Goal: Navigation & Orientation: Find specific page/section

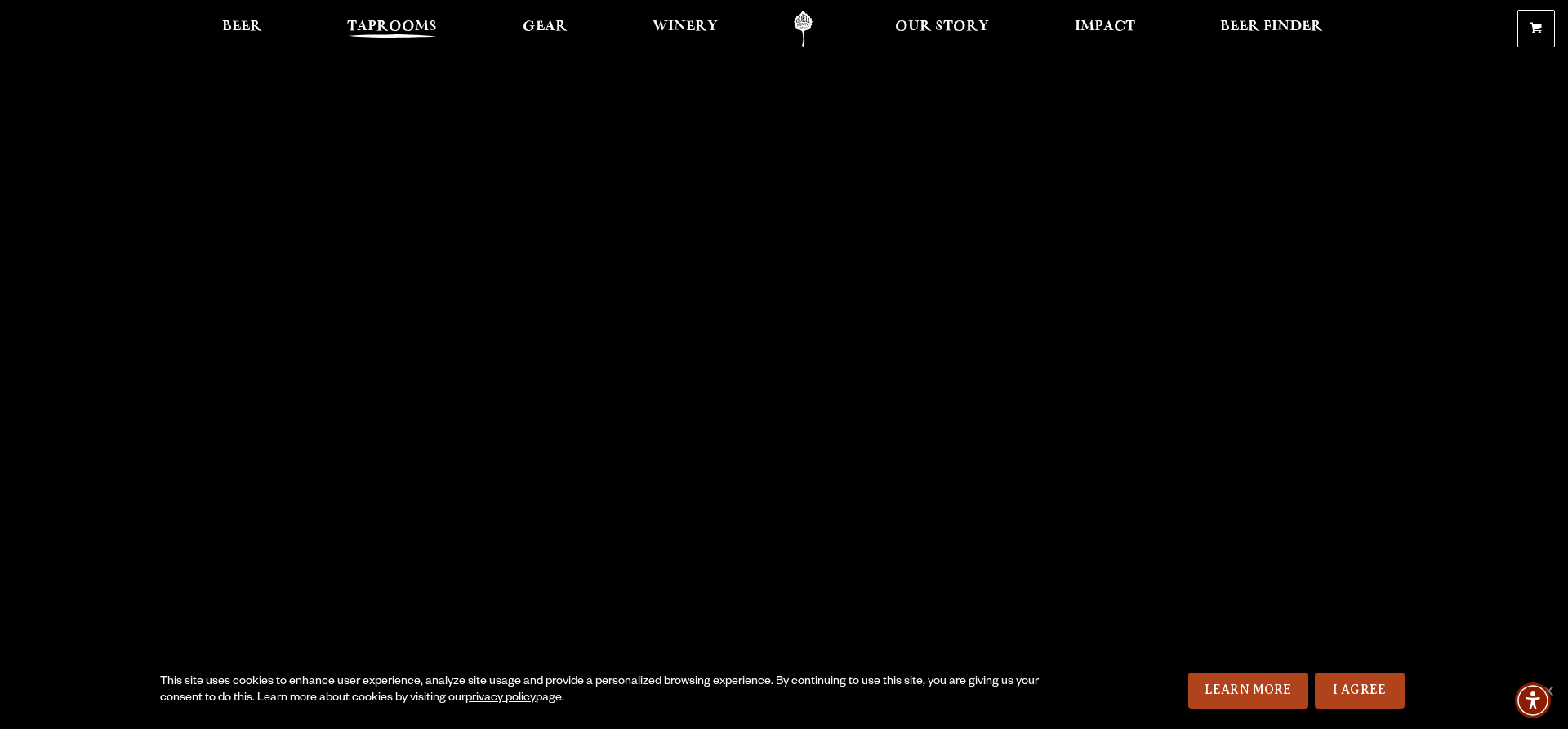
click at [352, 29] on span "Taprooms" at bounding box center [392, 26] width 90 height 13
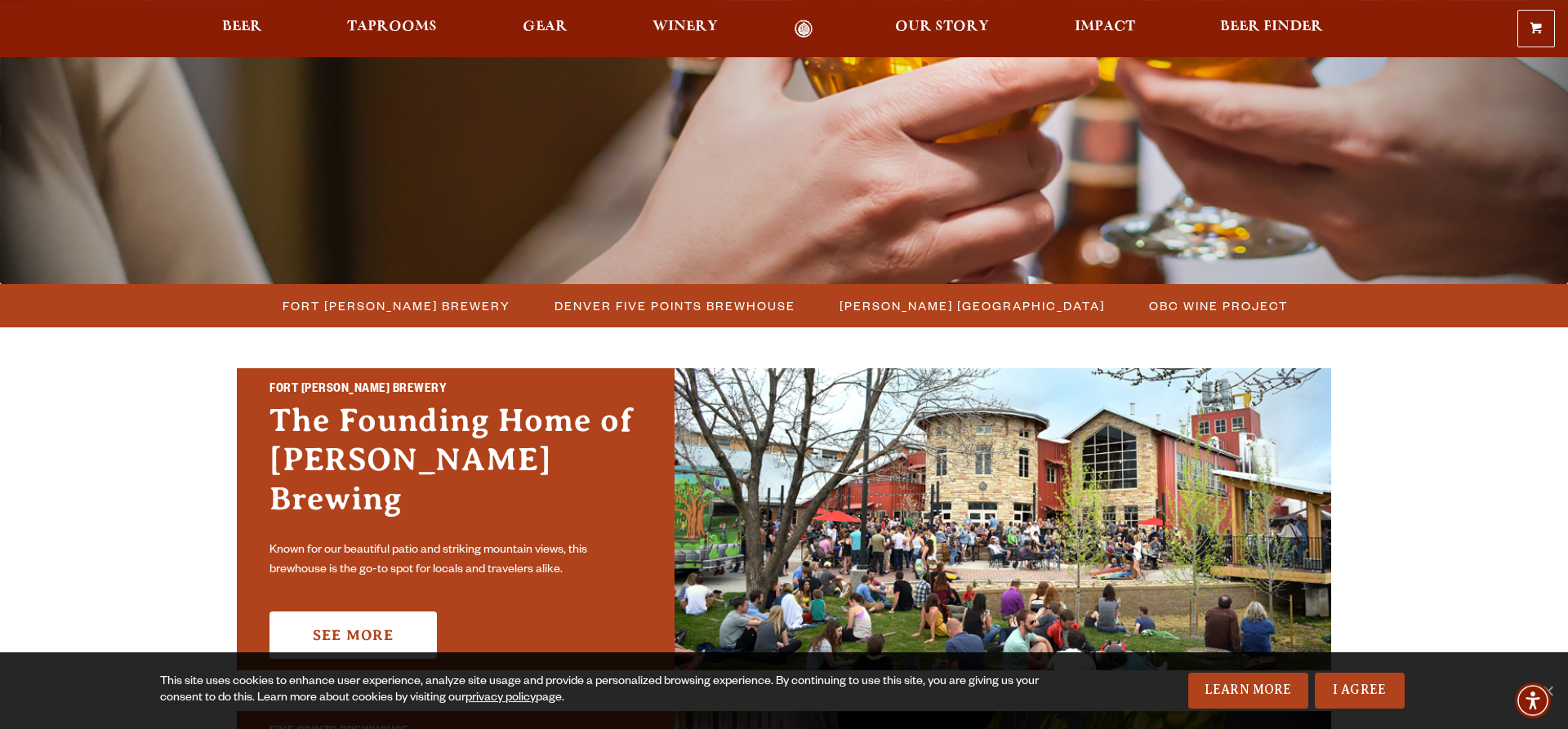
scroll to position [250, 0]
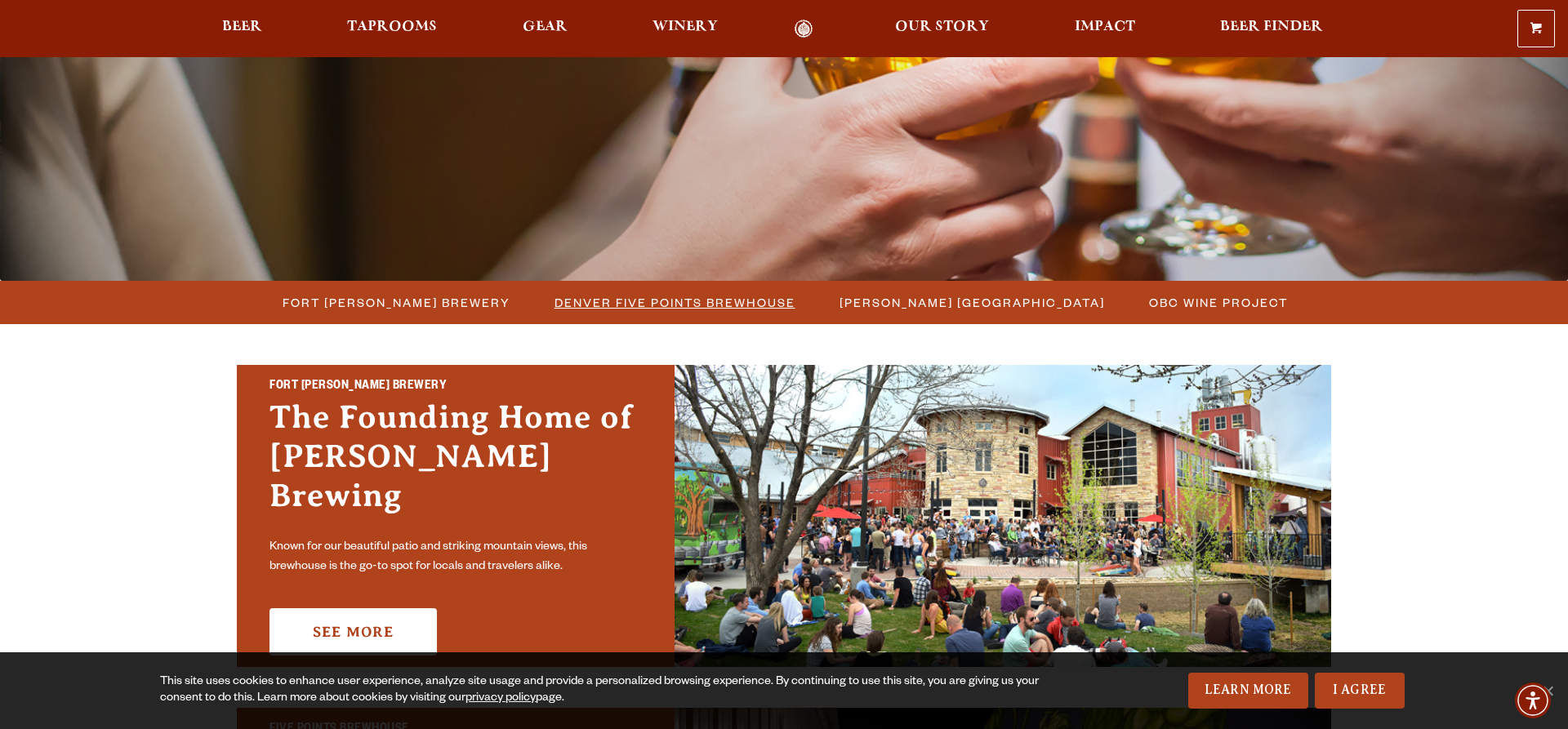
click at [604, 298] on span "Denver Five Points Brewhouse" at bounding box center [675, 302] width 241 height 24
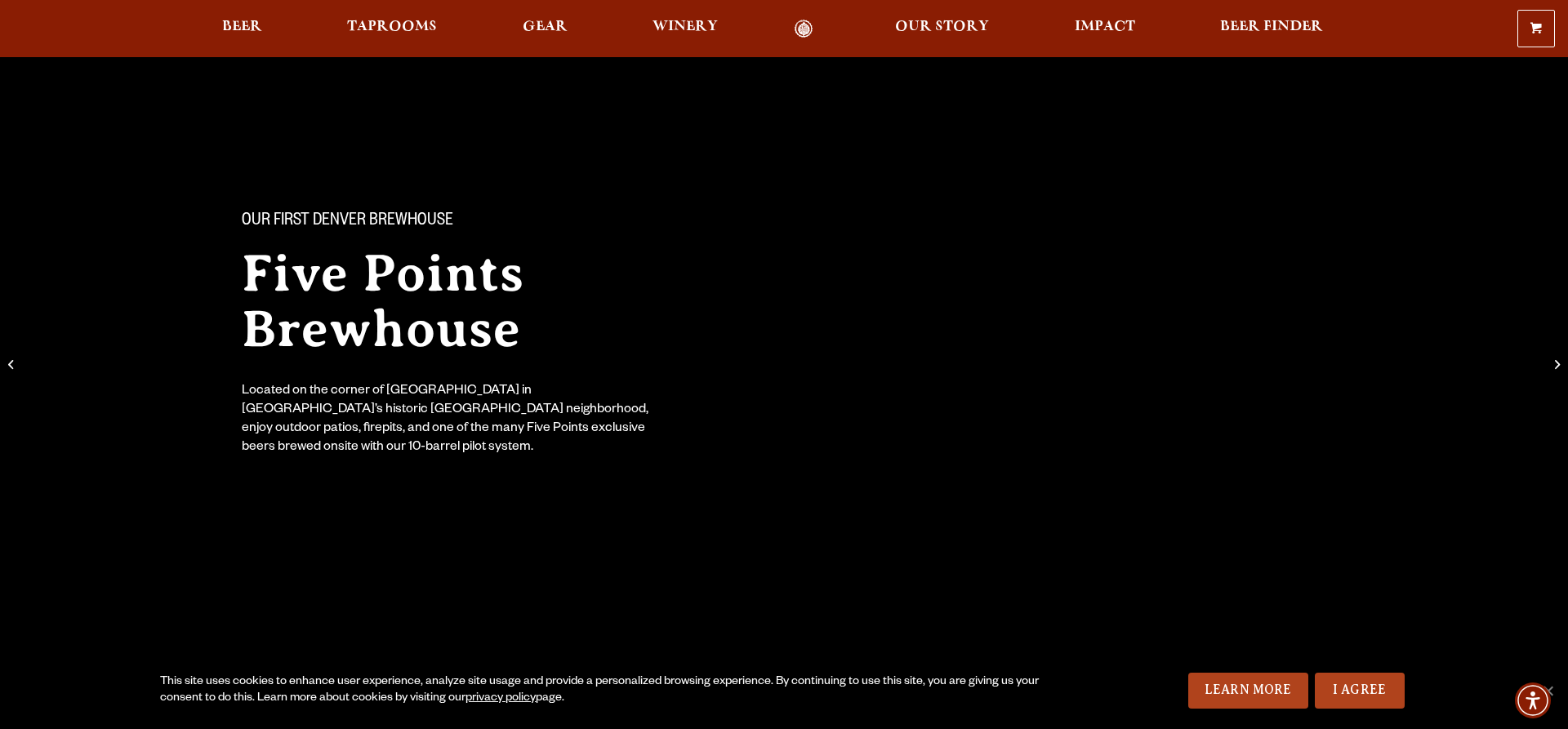
scroll to position [250, 0]
